Goal: Task Accomplishment & Management: Complete application form

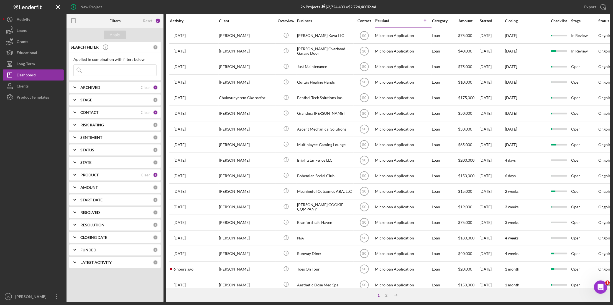
click at [96, 66] on input at bounding box center [115, 70] width 83 height 11
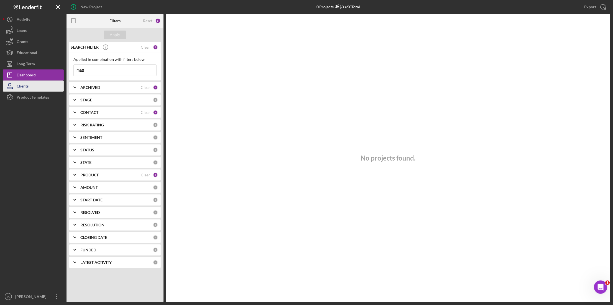
type input "matt"
click at [34, 81] on button "Clients" at bounding box center [33, 85] width 61 height 11
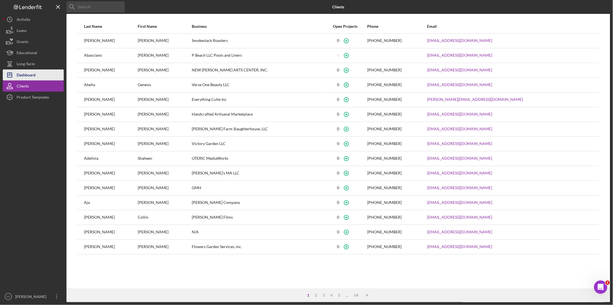
click at [26, 70] on div "Dashboard" at bounding box center [26, 75] width 19 height 12
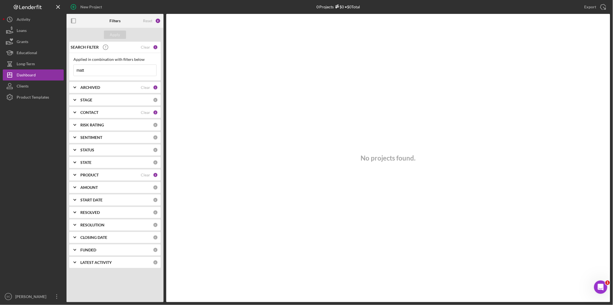
click at [94, 113] on b "CONTACT" at bounding box center [89, 112] width 18 height 4
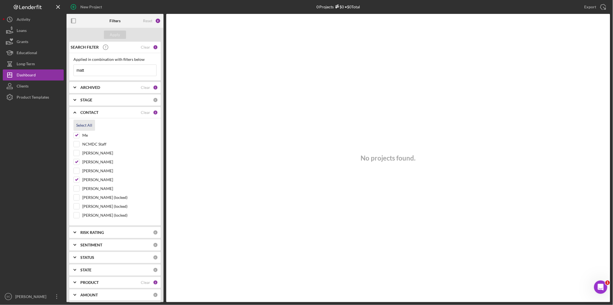
click at [87, 125] on div "Select All" at bounding box center [84, 125] width 16 height 11
checkbox input "true"
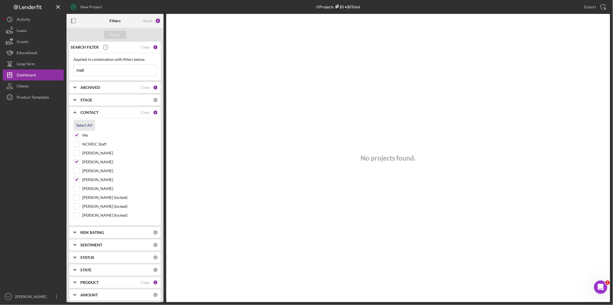
checkbox input "true"
click at [113, 34] on div "Apply" at bounding box center [115, 35] width 10 height 8
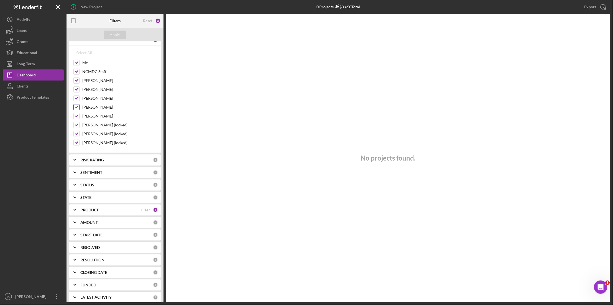
scroll to position [78, 0]
click at [97, 208] on div "PRODUCT Clear 3" at bounding box center [119, 204] width 78 height 11
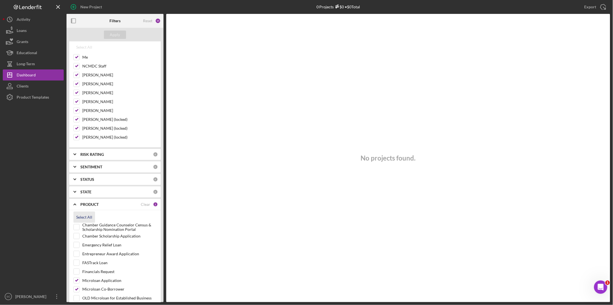
click at [88, 217] on div "Select All" at bounding box center [84, 216] width 16 height 11
checkbox input "true"
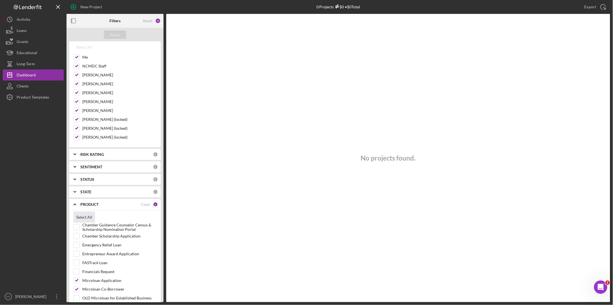
checkbox input "true"
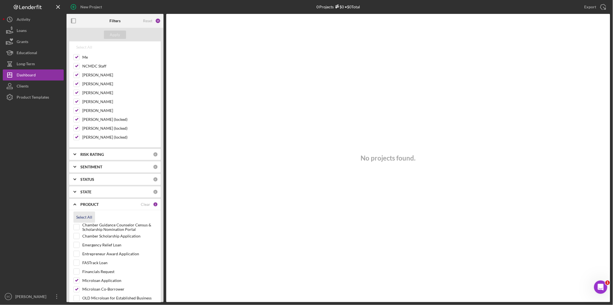
checkbox input "true"
click at [116, 36] on div "Apply" at bounding box center [115, 35] width 10 height 8
click at [31, 74] on div "Dashboard" at bounding box center [26, 75] width 19 height 12
click at [37, 72] on button "Icon/Dashboard Dashboard" at bounding box center [33, 74] width 61 height 11
click at [33, 86] on button "Clients" at bounding box center [33, 85] width 61 height 11
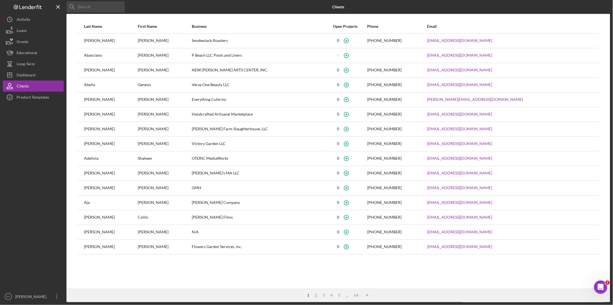
click at [94, 8] on input at bounding box center [96, 6] width 58 height 11
type input "m"
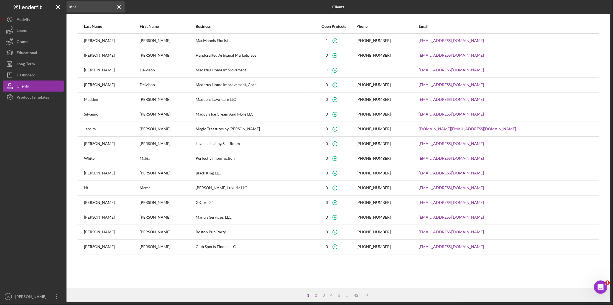
type input "Mat"
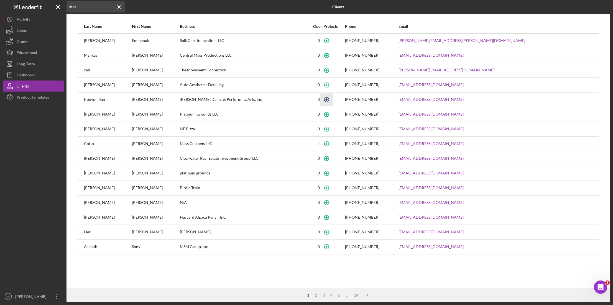
click at [333, 103] on icon "button" at bounding box center [327, 99] width 12 height 12
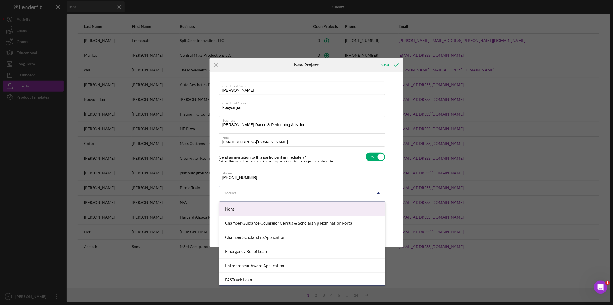
click at [244, 192] on div "Product" at bounding box center [296, 192] width 153 height 13
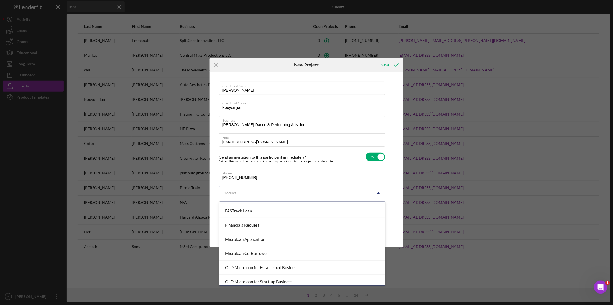
scroll to position [69, 0]
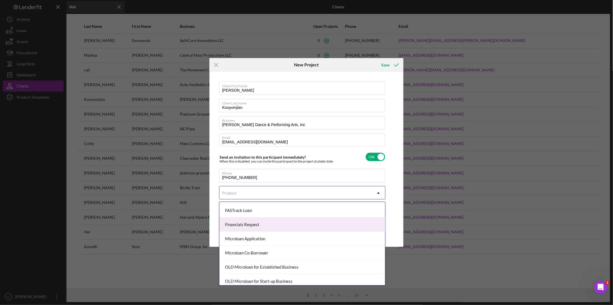
click at [248, 228] on div "Financials Request" at bounding box center [303, 224] width 166 height 14
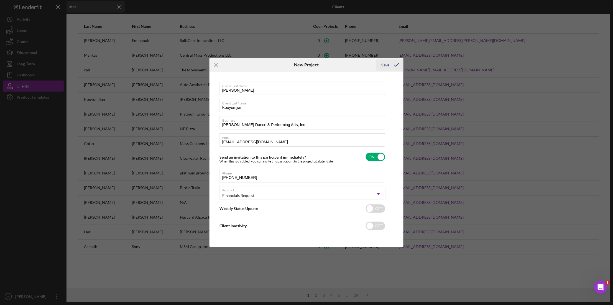
click at [385, 66] on div "Save" at bounding box center [386, 64] width 8 height 11
